Goal: Information Seeking & Learning: Learn about a topic

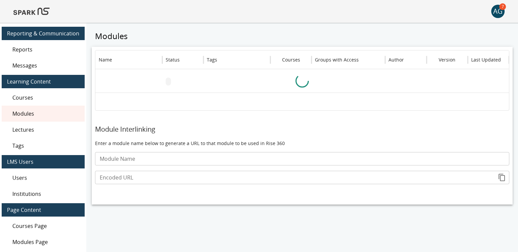
click at [39, 11] on img at bounding box center [31, 11] width 36 height 16
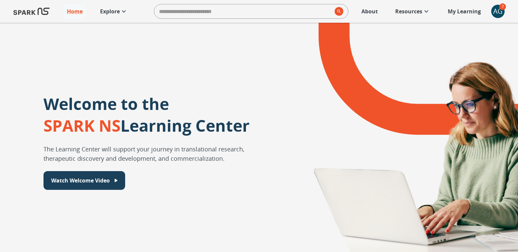
click at [115, 10] on p "Explore" at bounding box center [110, 11] width 20 height 8
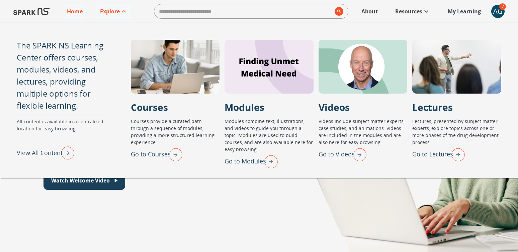
click at [55, 151] on p "View All Content" at bounding box center [40, 152] width 46 height 9
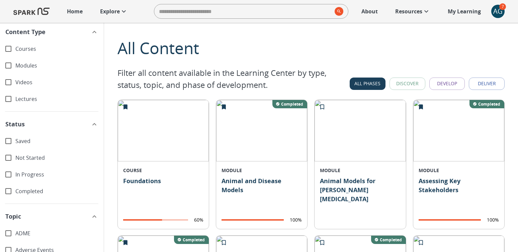
click at [470, 11] on p "My Learning" at bounding box center [463, 11] width 33 height 8
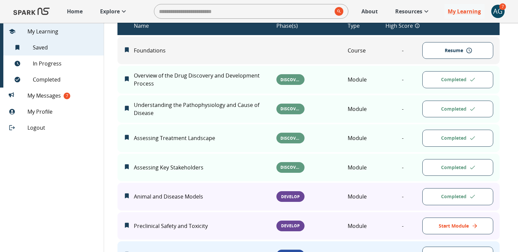
scroll to position [146, 0]
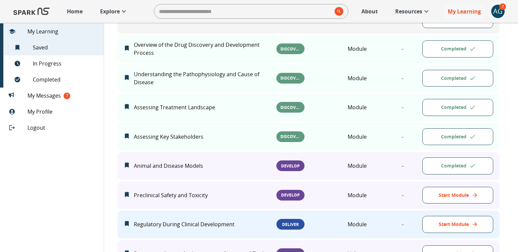
click at [444, 195] on button "Start Module" at bounding box center [457, 195] width 71 height 17
